Goal: Information Seeking & Learning: Learn about a topic

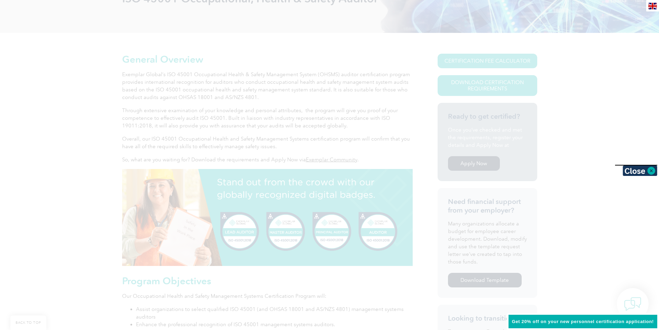
scroll to position [138, 0]
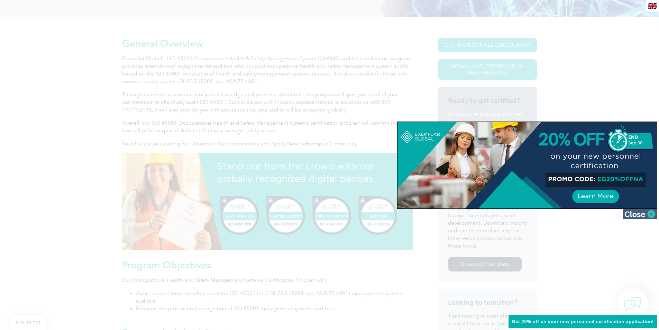
click at [646, 216] on img at bounding box center [640, 214] width 35 height 10
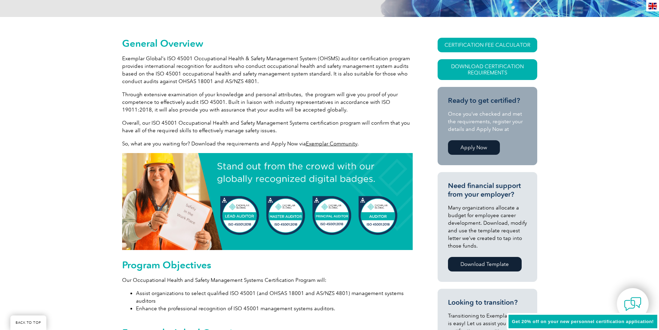
click at [656, 5] on img at bounding box center [653, 6] width 9 height 7
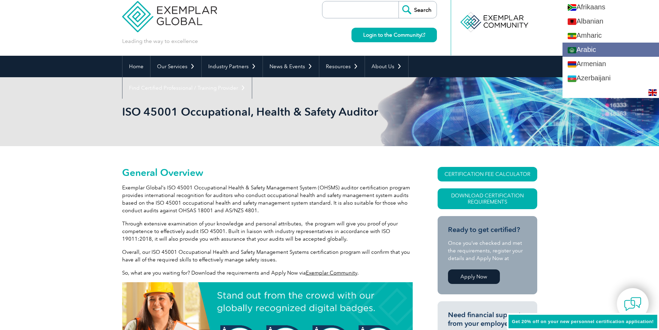
scroll to position [0, 0]
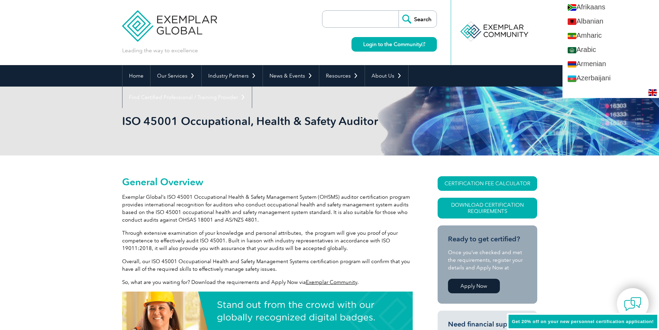
click at [240, 201] on p "Exemplar Global’s ISO 45001 Occupational Health & Safety Management System (OHS…" at bounding box center [267, 208] width 291 height 30
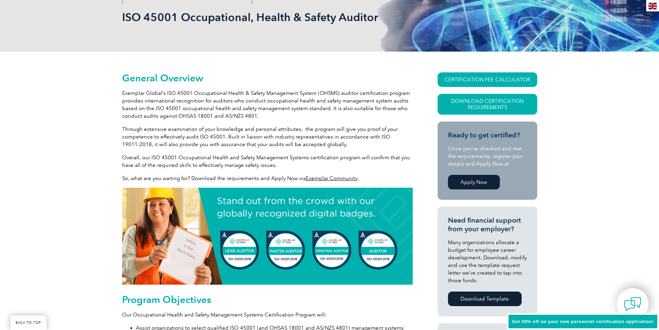
scroll to position [12, 0]
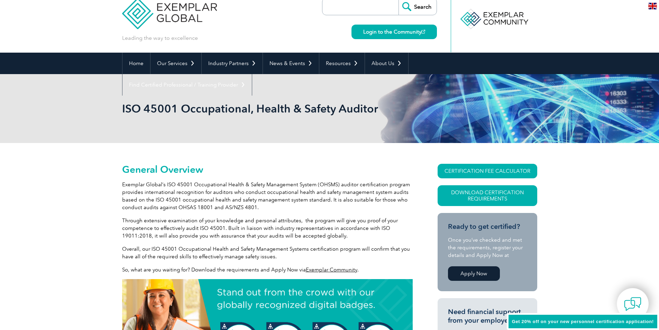
click at [200, 202] on p "Exemplar Global’s ISO 45001 Occupational Health & Safety Management System (OHS…" at bounding box center [267, 196] width 291 height 30
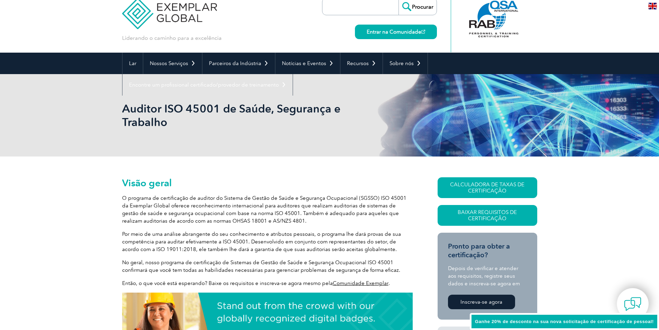
click at [220, 208] on font "O programa de certificação de auditor do Sistema de Gestão de Saúde e Segurança…" at bounding box center [264, 209] width 284 height 29
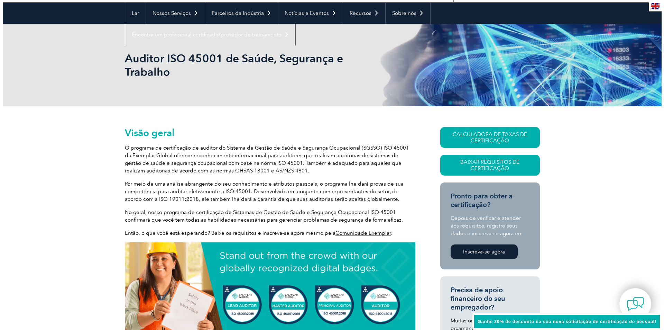
scroll to position [82, 0]
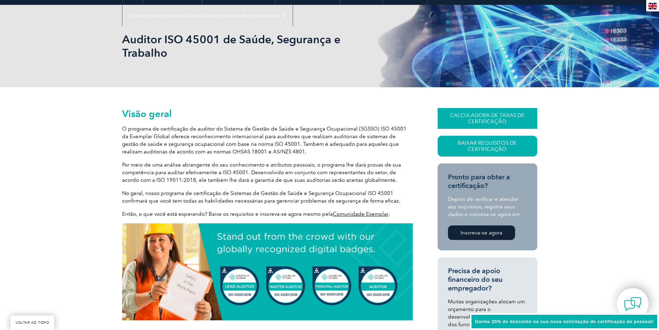
click at [488, 112] on font "CALCULADORA DE TAXAS DE CERTIFICAÇÃO" at bounding box center [487, 118] width 74 height 12
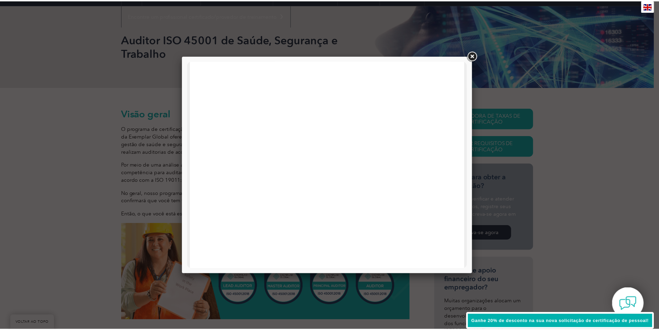
scroll to position [330, 0]
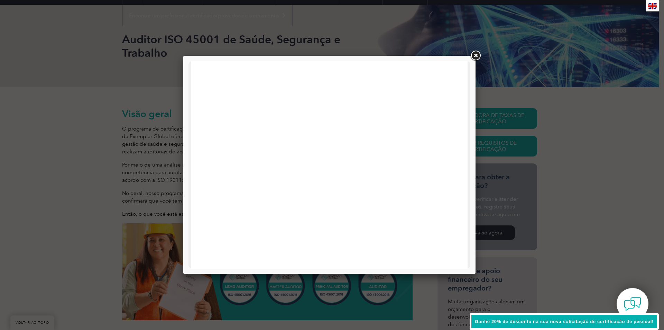
click at [476, 56] on link at bounding box center [476, 55] width 12 height 12
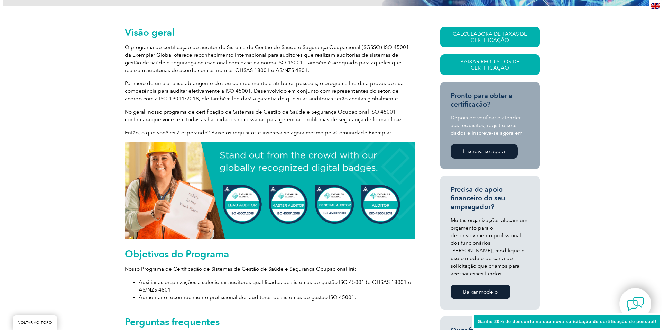
scroll to position [151, 0]
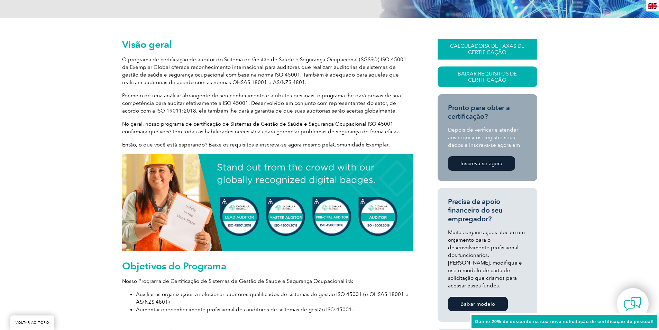
click at [487, 43] on font "CALCULADORA DE TAXAS DE CERTIFICAÇÃO" at bounding box center [487, 49] width 74 height 12
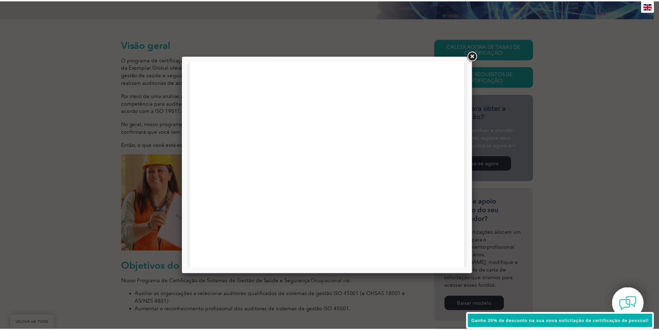
scroll to position [226, 0]
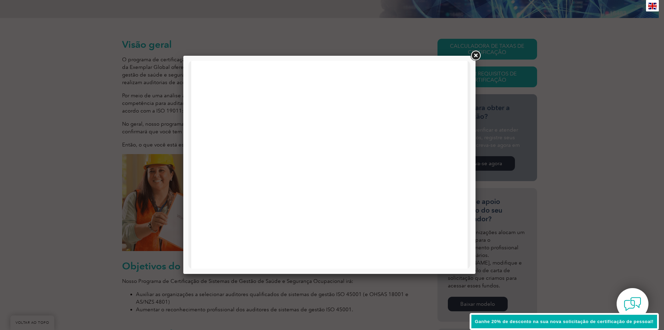
click at [477, 56] on link at bounding box center [476, 55] width 12 height 12
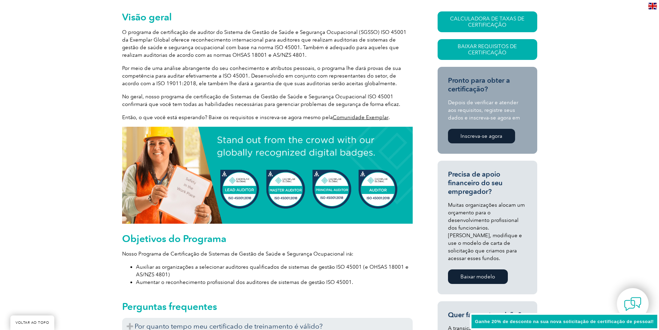
scroll to position [82, 0]
